Goal: Task Accomplishment & Management: Complete application form

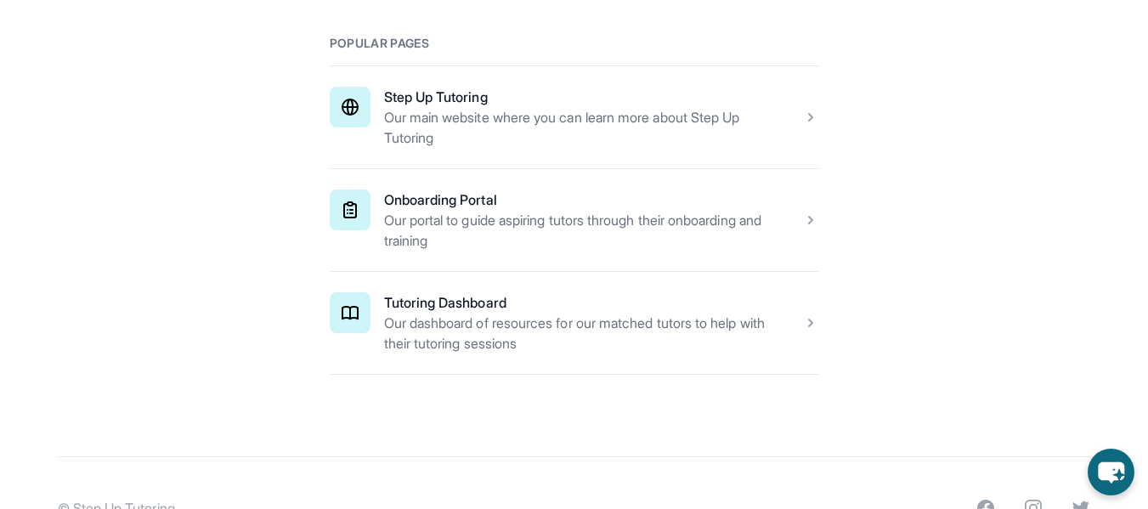
scroll to position [300, 0]
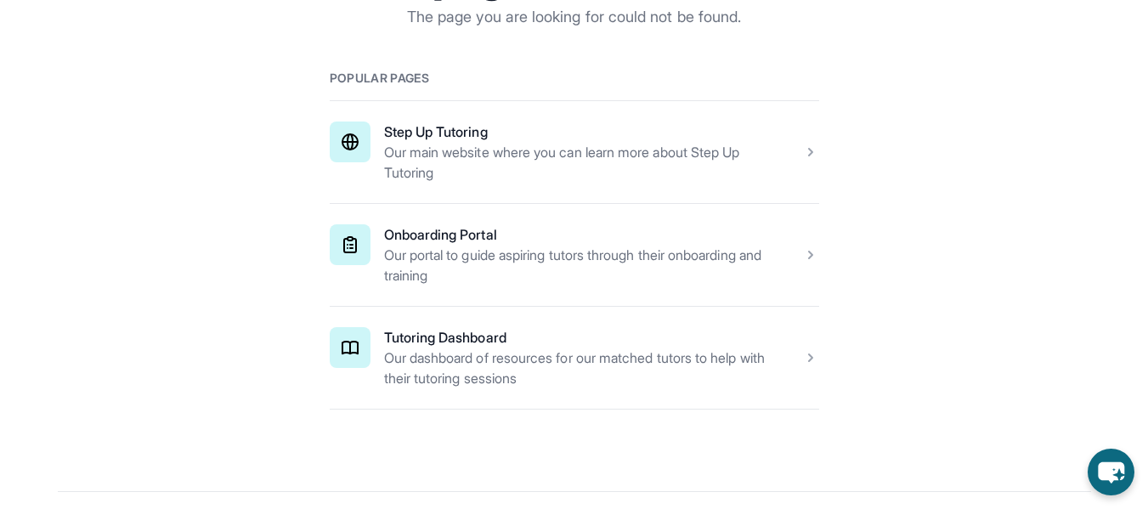
click at [792, 252] on span at bounding box center [575, 255] width 490 height 102
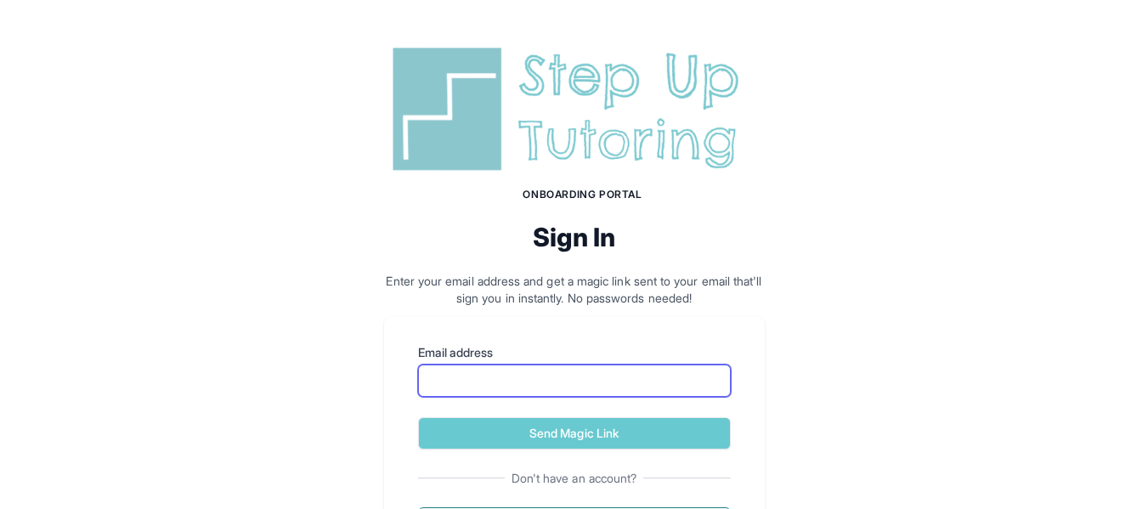
click at [493, 373] on input "Email address" at bounding box center [574, 381] width 313 height 32
type input "**********"
drag, startPoint x: 645, startPoint y: 373, endPoint x: 180, endPoint y: 400, distance: 465.8
click at [181, 400] on div "**********" at bounding box center [574, 304] width 1148 height 608
type input "**********"
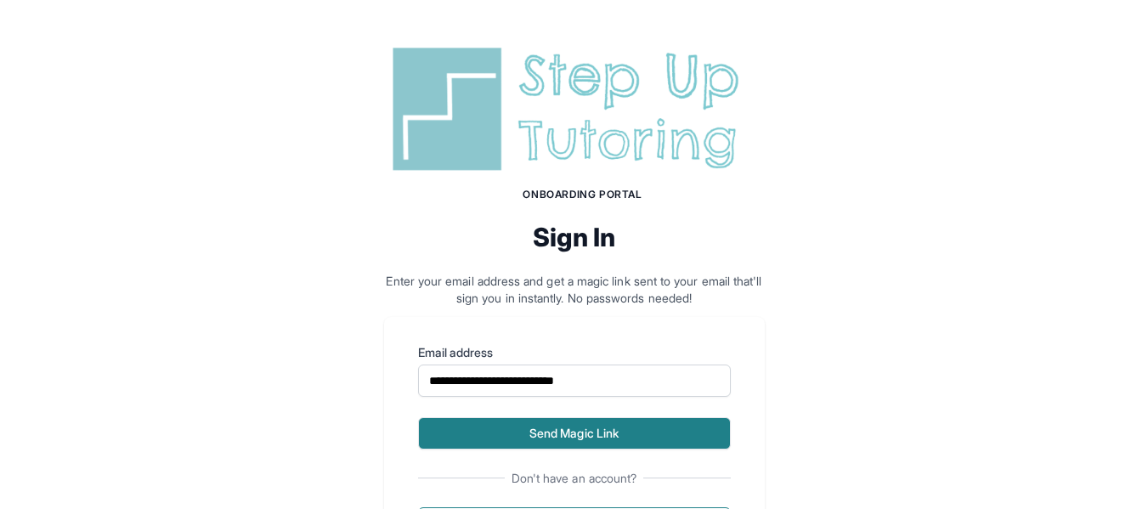
click at [621, 437] on button "Send Magic Link" at bounding box center [574, 433] width 313 height 32
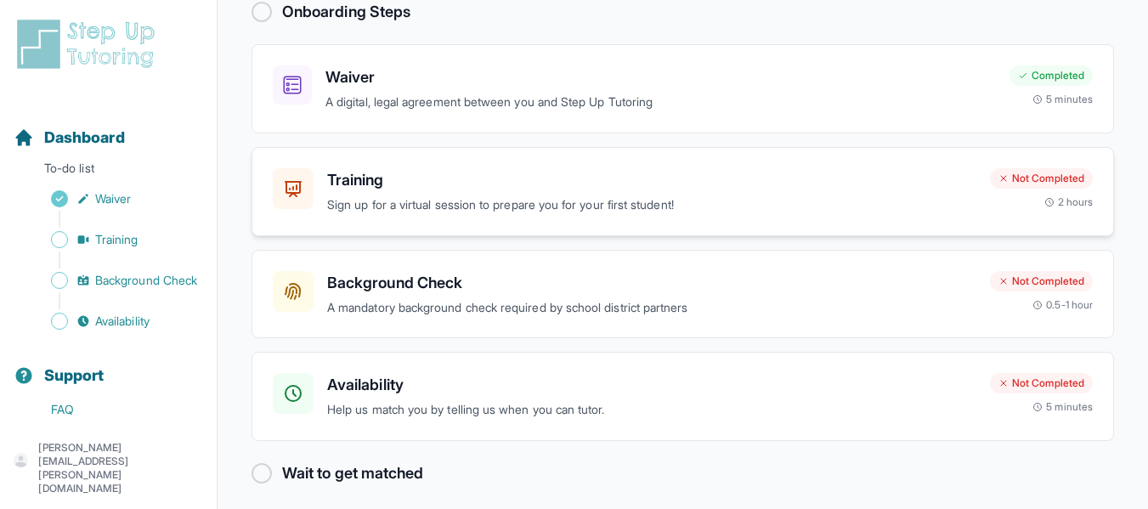
scroll to position [133, 0]
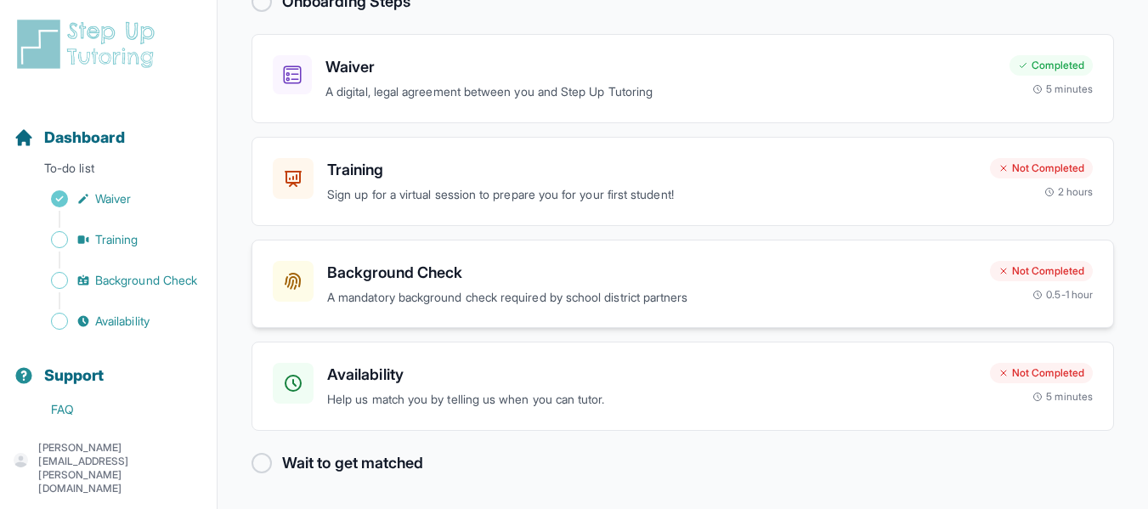
click at [442, 267] on h3 "Background Check" at bounding box center [651, 273] width 649 height 24
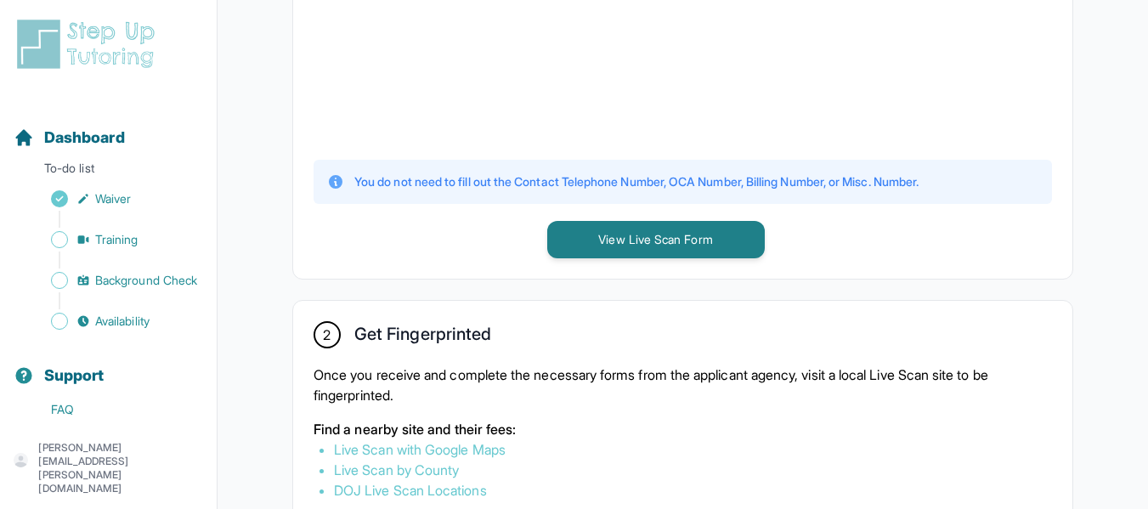
scroll to position [698, 0]
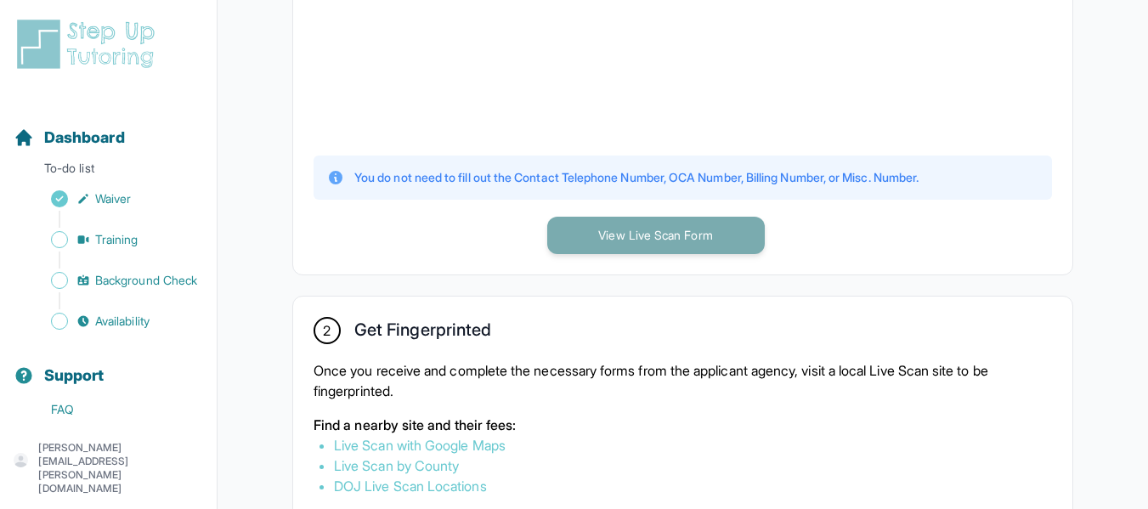
click at [702, 250] on button "View Live Scan Form" at bounding box center [656, 235] width 218 height 37
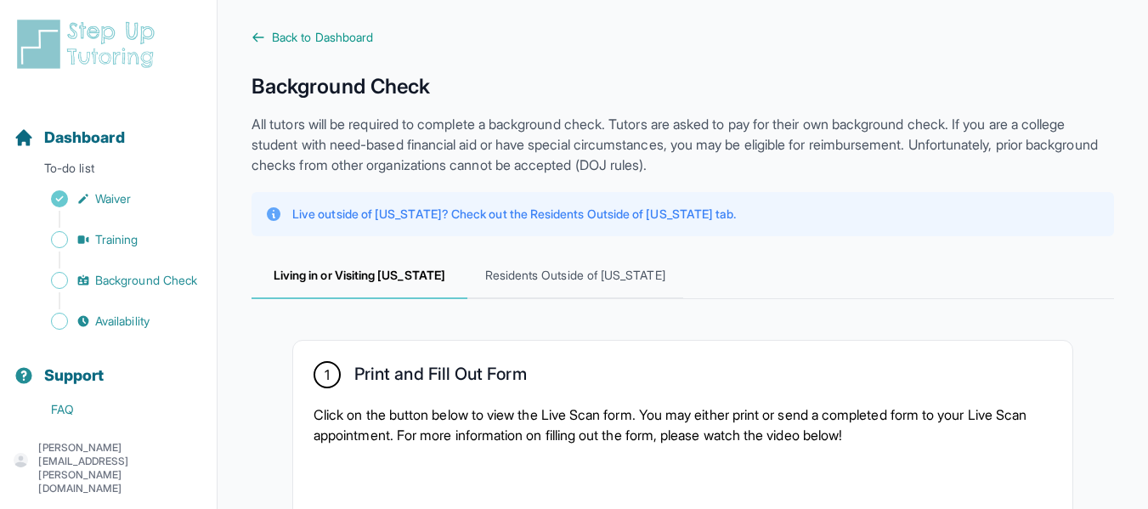
scroll to position [0, 0]
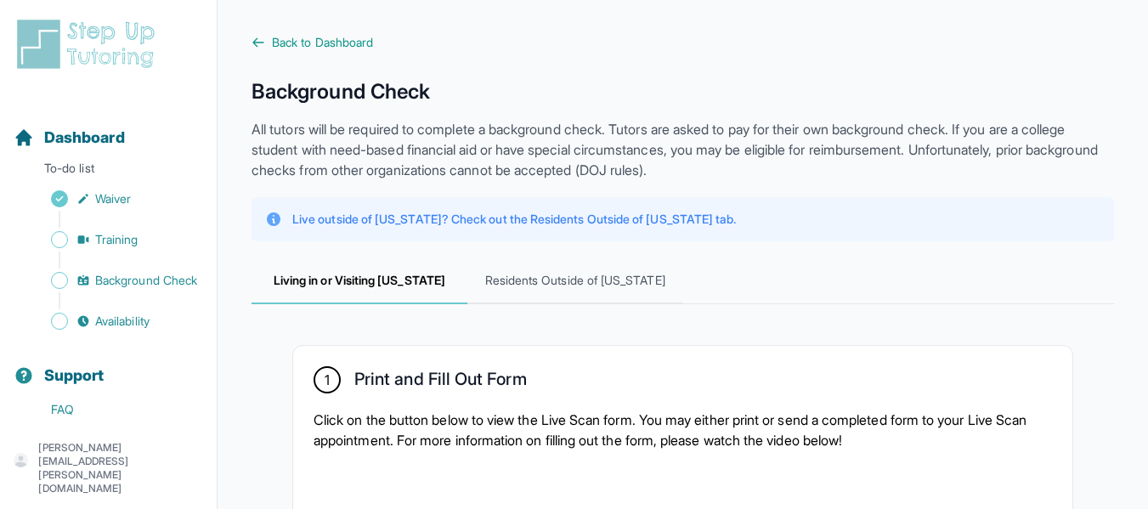
click at [264, 37] on icon at bounding box center [259, 43] width 14 height 14
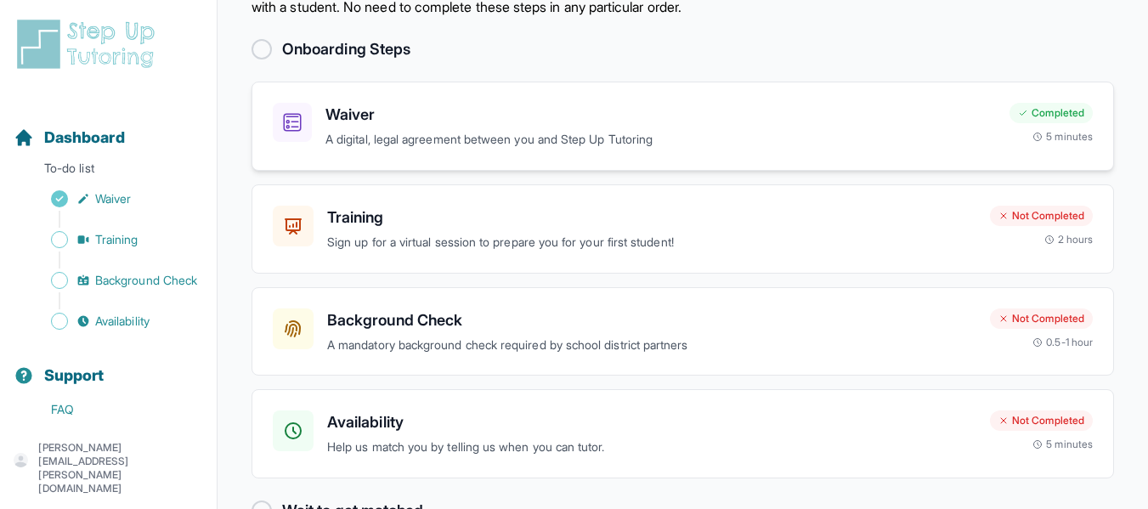
scroll to position [133, 0]
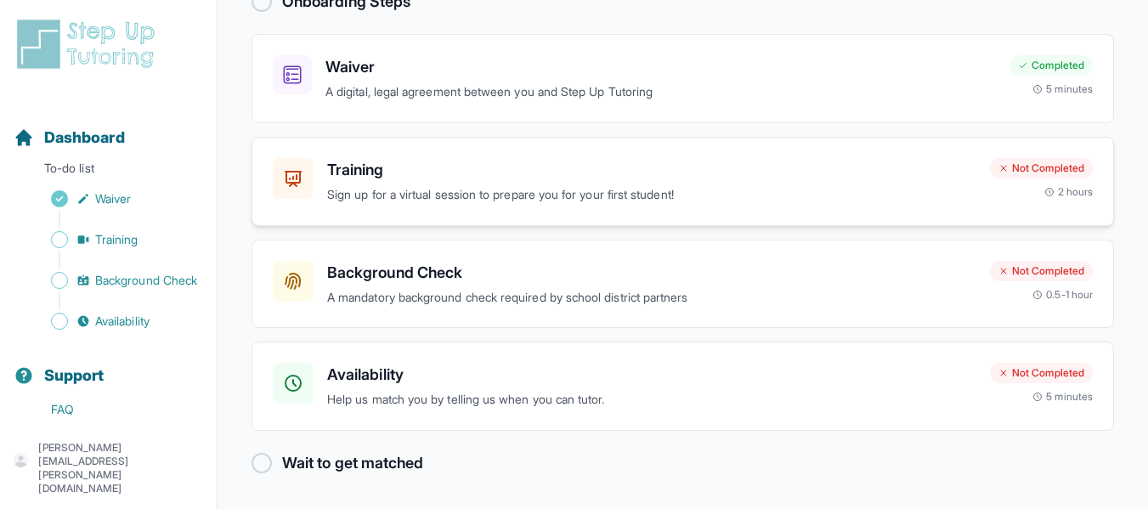
click at [348, 171] on h3 "Training" at bounding box center [651, 170] width 649 height 24
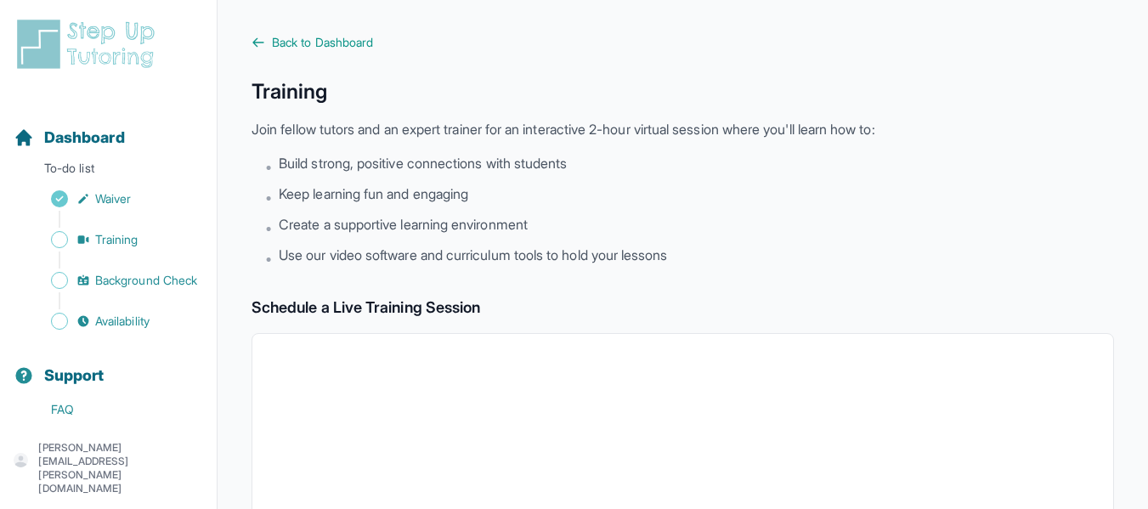
click at [272, 38] on span "Back to Dashboard" at bounding box center [322, 42] width 101 height 17
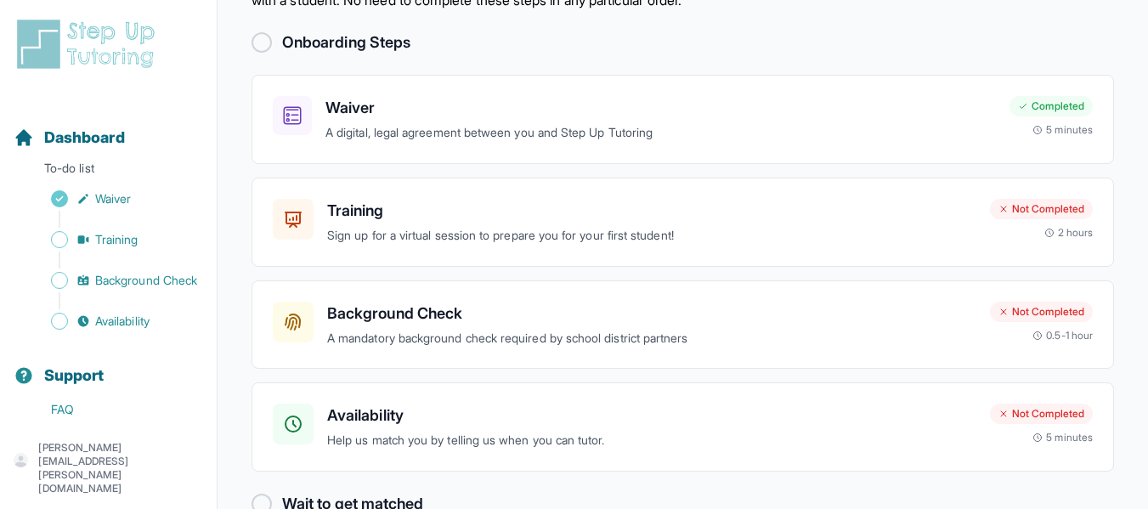
scroll to position [133, 0]
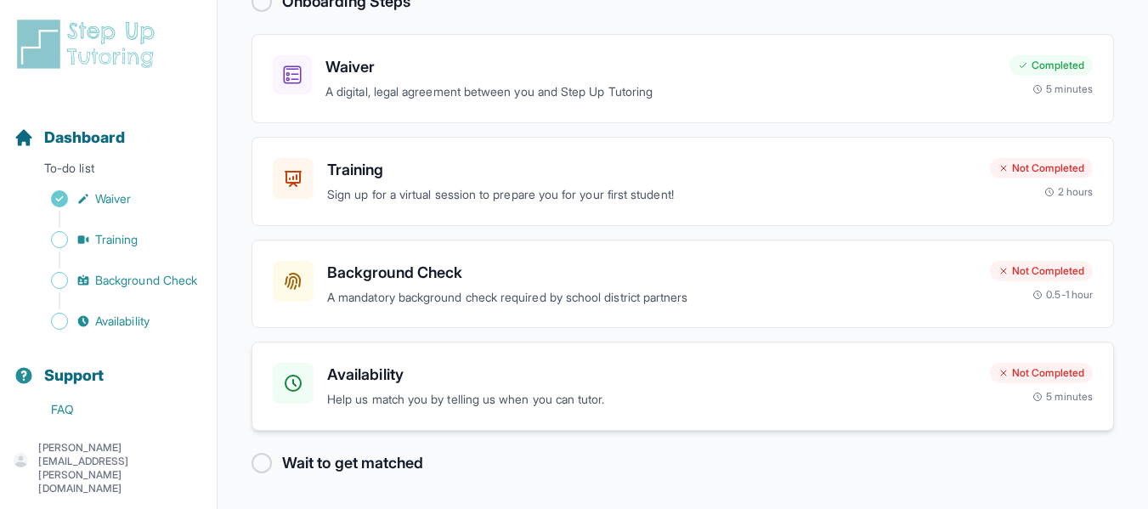
click at [1074, 374] on div "Not Completed" at bounding box center [1041, 373] width 103 height 20
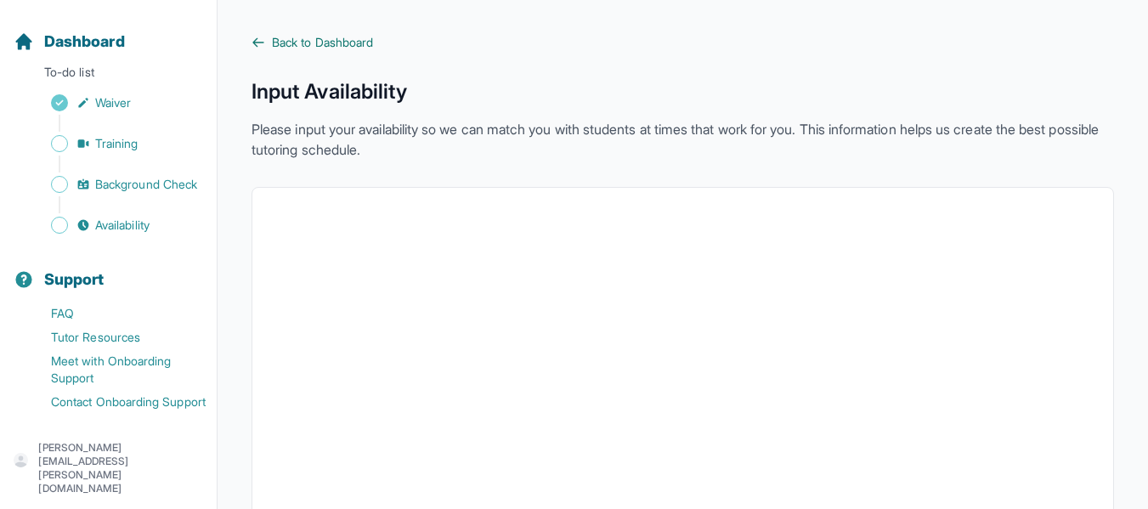
click at [257, 37] on icon at bounding box center [259, 43] width 14 height 14
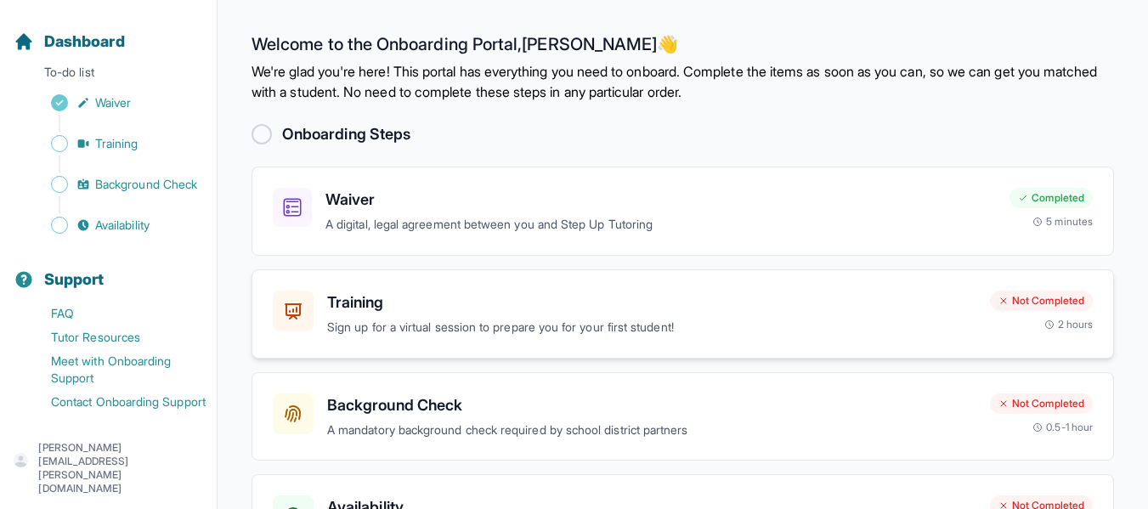
scroll to position [133, 0]
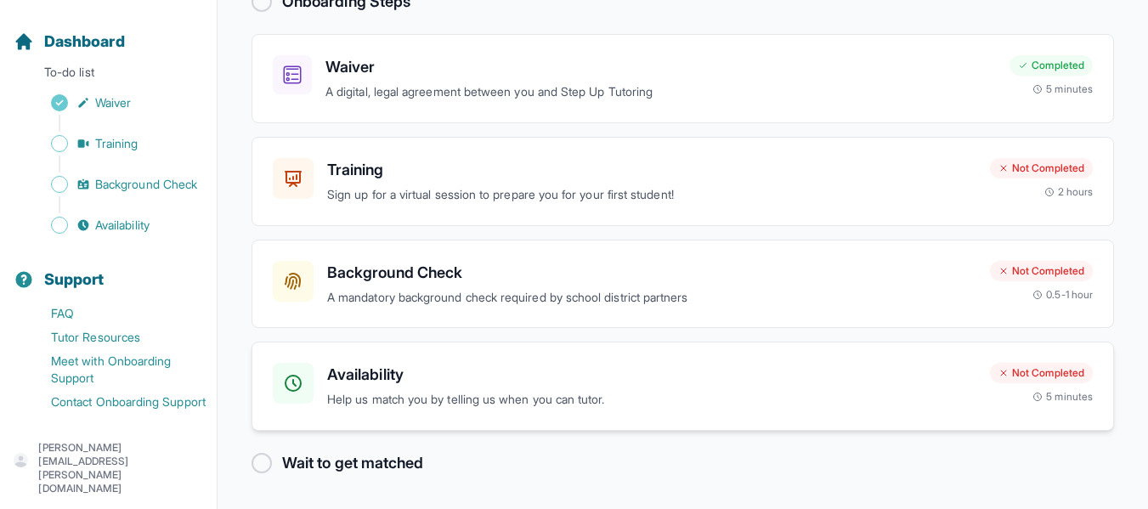
click at [745, 372] on h3 "Availability" at bounding box center [651, 375] width 649 height 24
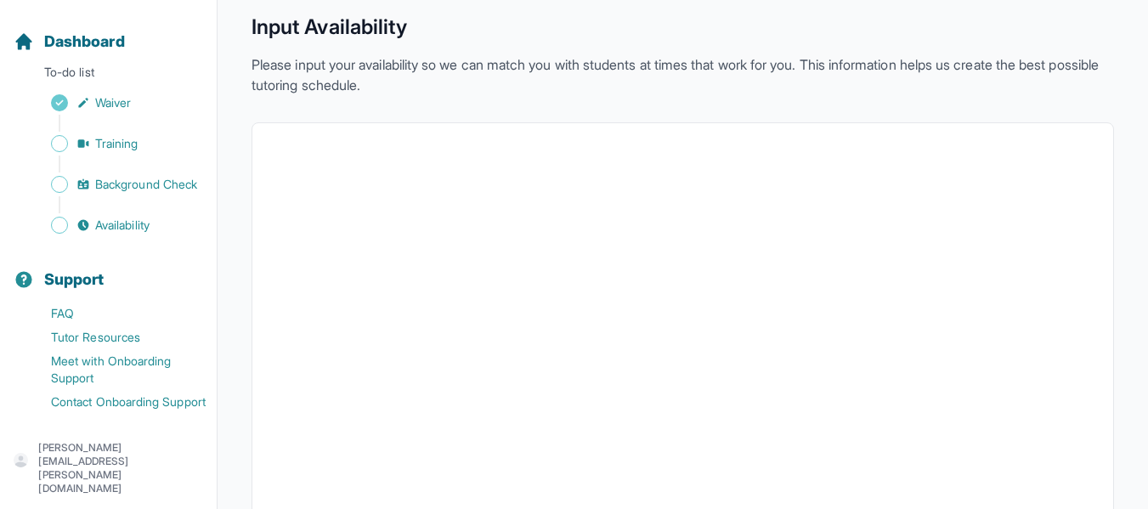
scroll to position [64, 0]
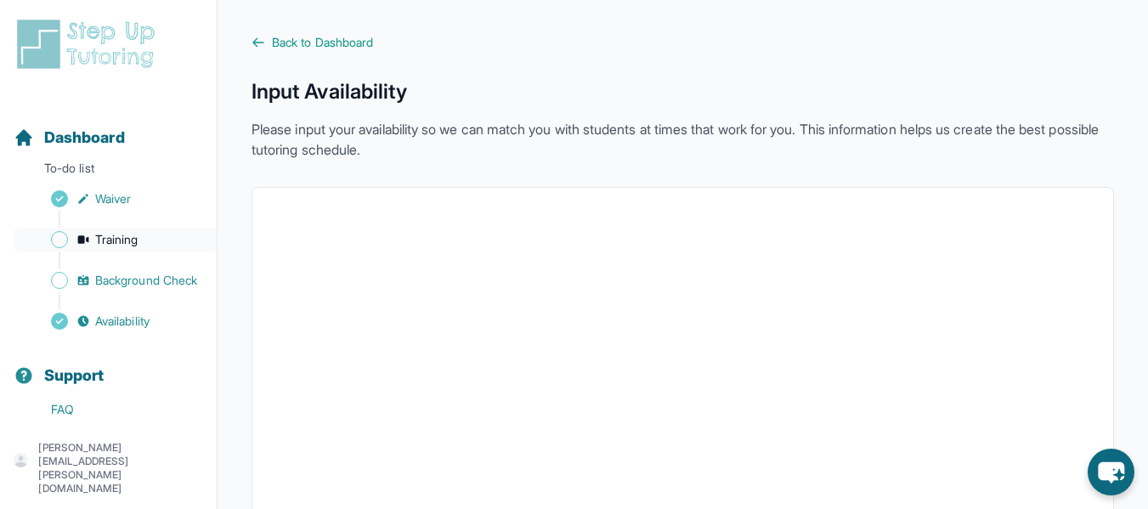
click at [137, 241] on span "Training" at bounding box center [116, 239] width 43 height 17
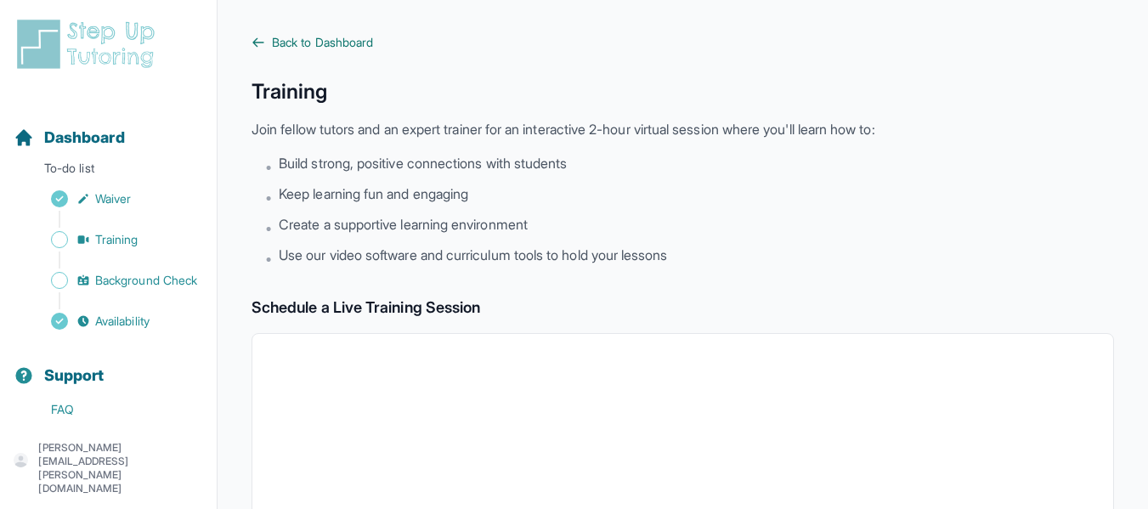
click at [266, 40] on link "Back to Dashboard" at bounding box center [683, 42] width 863 height 17
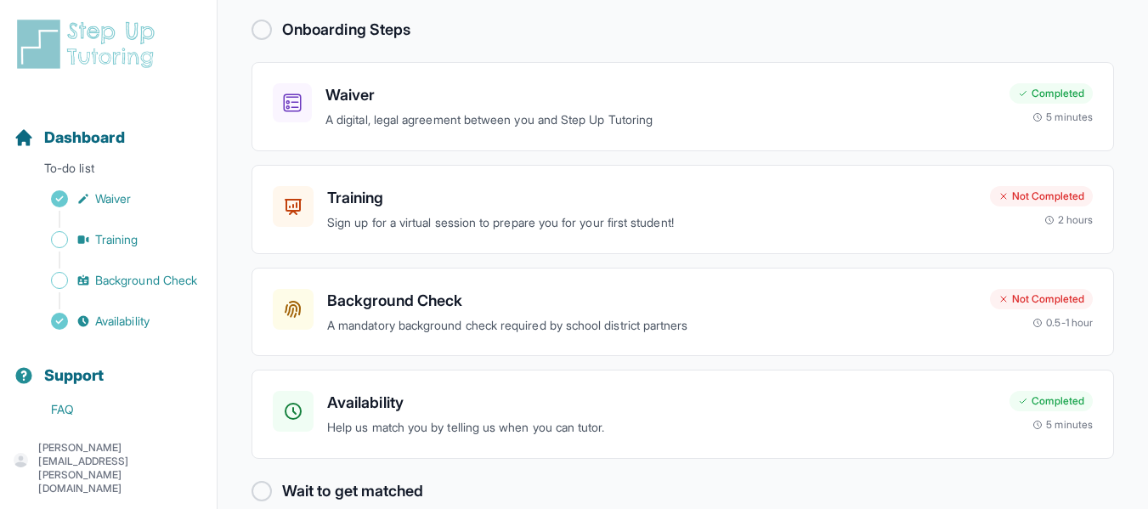
scroll to position [133, 0]
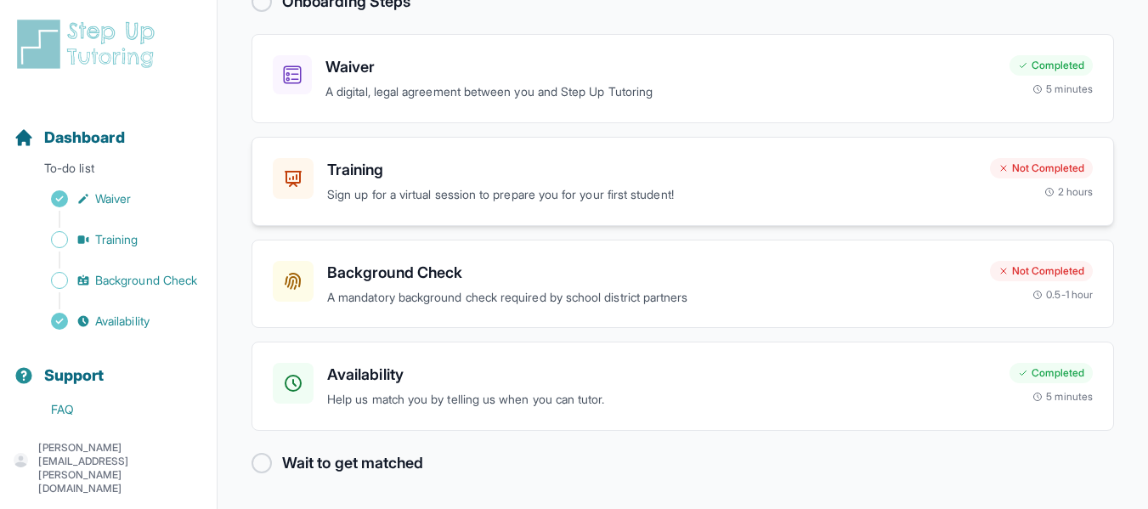
click at [540, 169] on h3 "Training" at bounding box center [651, 170] width 649 height 24
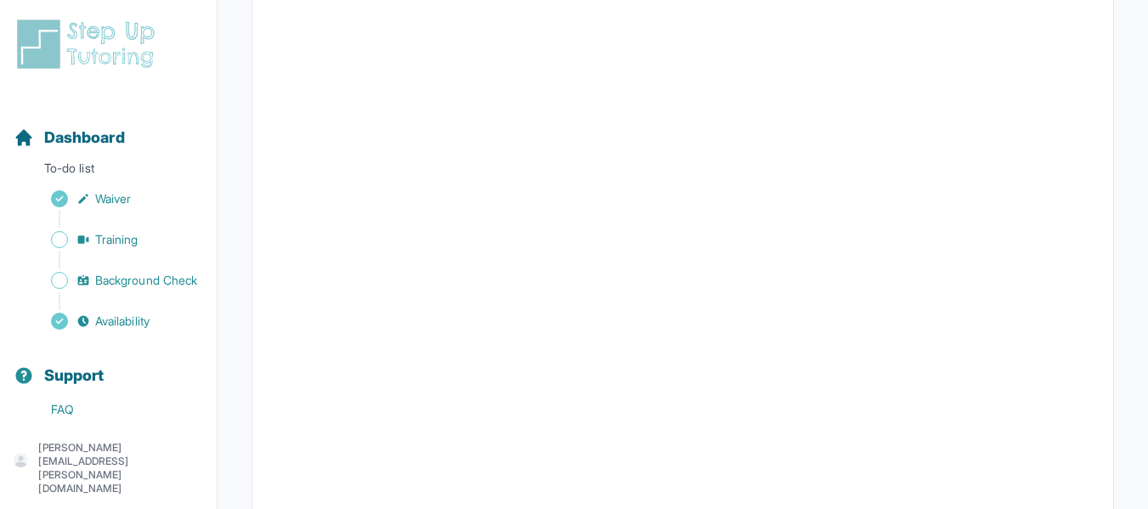
scroll to position [460, 0]
